Goal: Transaction & Acquisition: Subscribe to service/newsletter

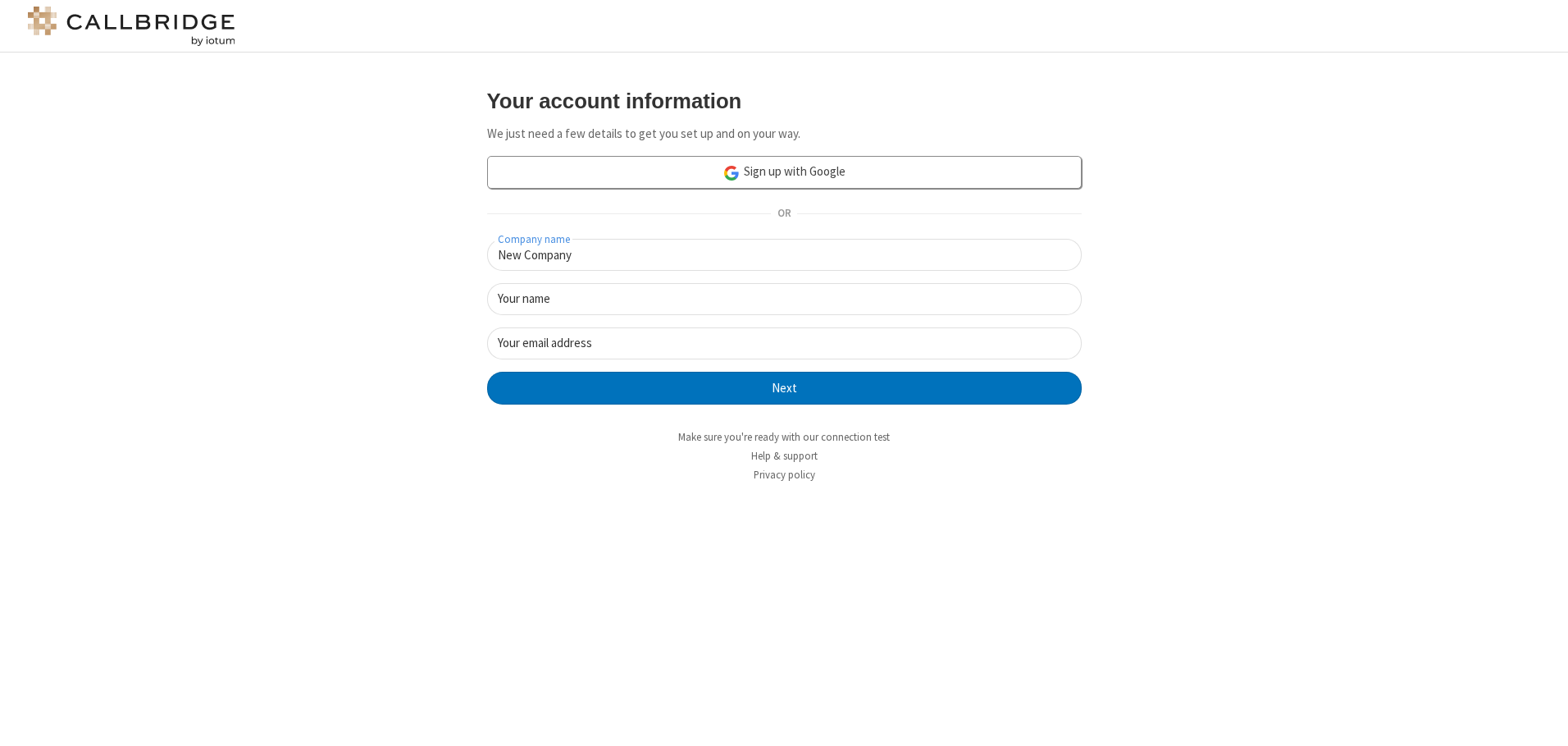
type input "New Company"
type input "New User"
type input "[EMAIL_ADDRESS][DOMAIN_NAME]"
click button "Next" at bounding box center [784, 388] width 595 height 33
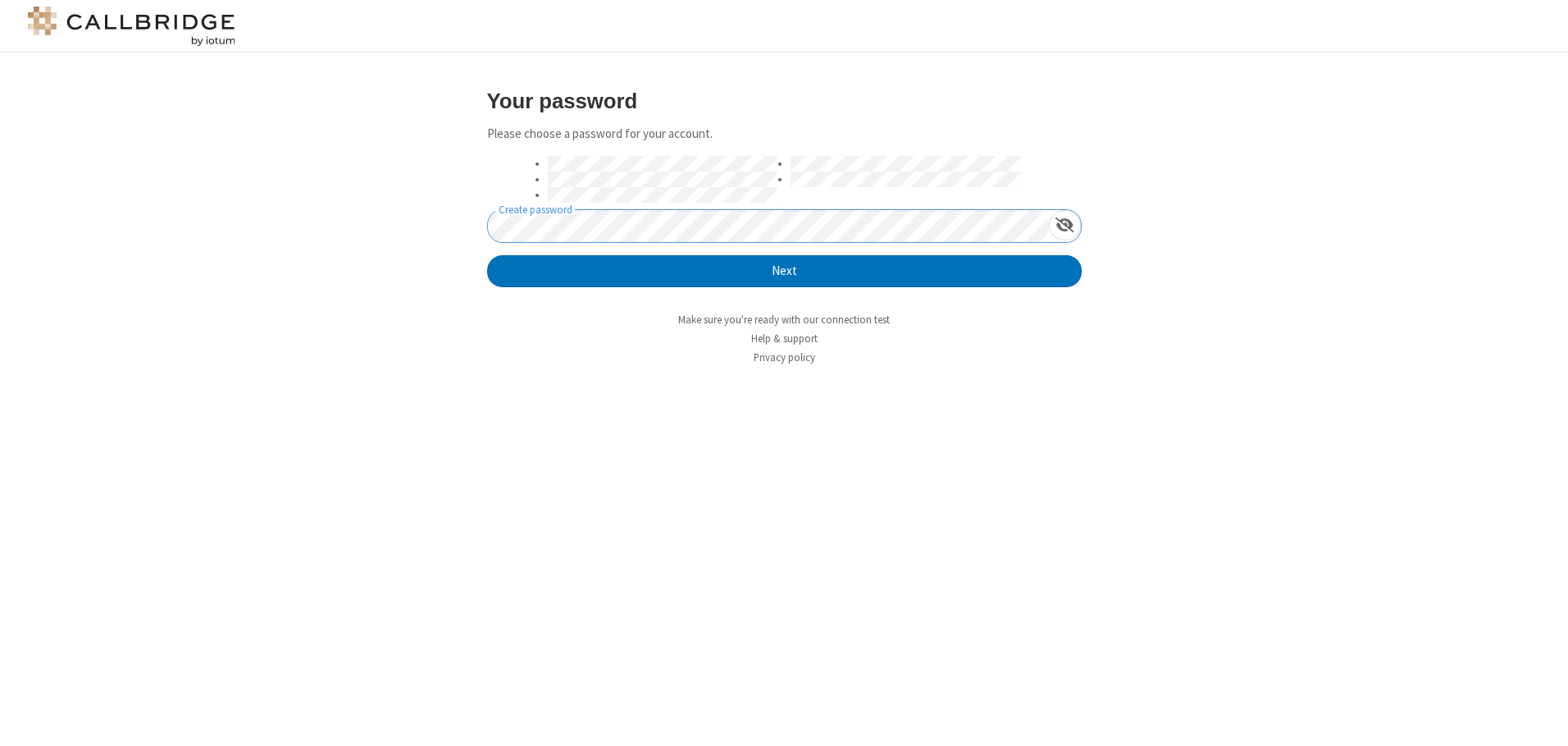
click button "Next" at bounding box center [784, 271] width 595 height 33
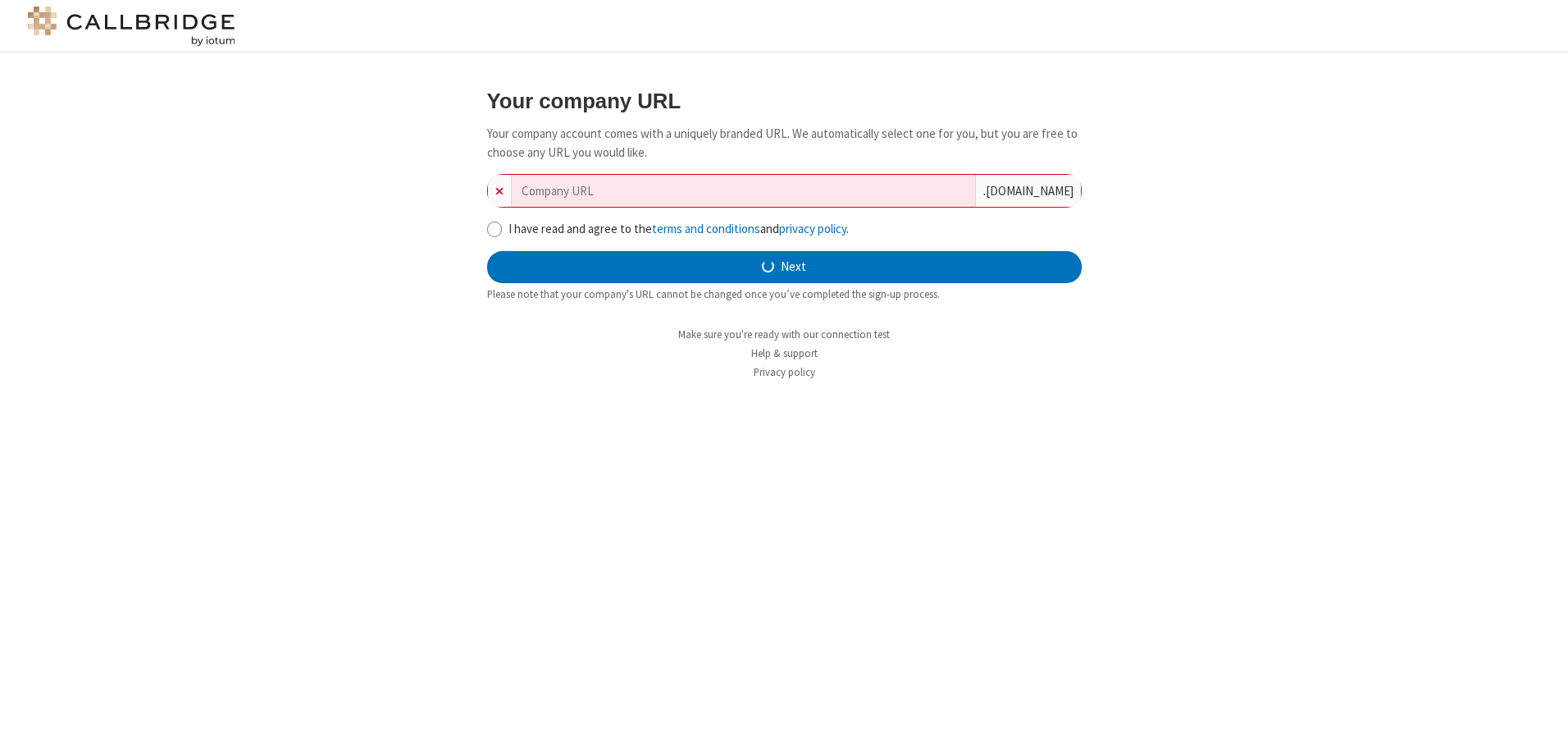
type input "new-company-focused-43570"
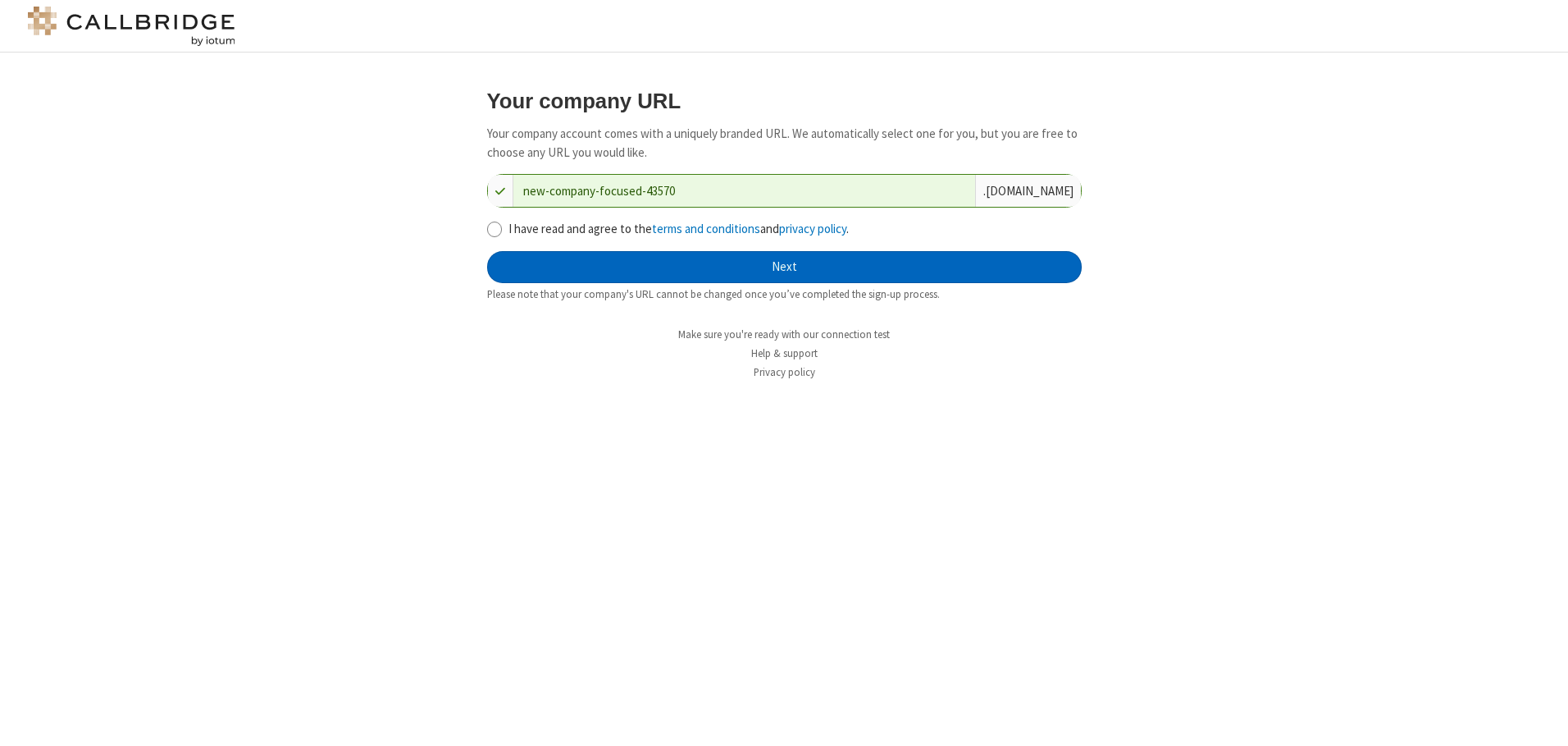
click at [784, 266] on button "Next" at bounding box center [784, 267] width 595 height 33
